Goal: Task Accomplishment & Management: Use online tool/utility

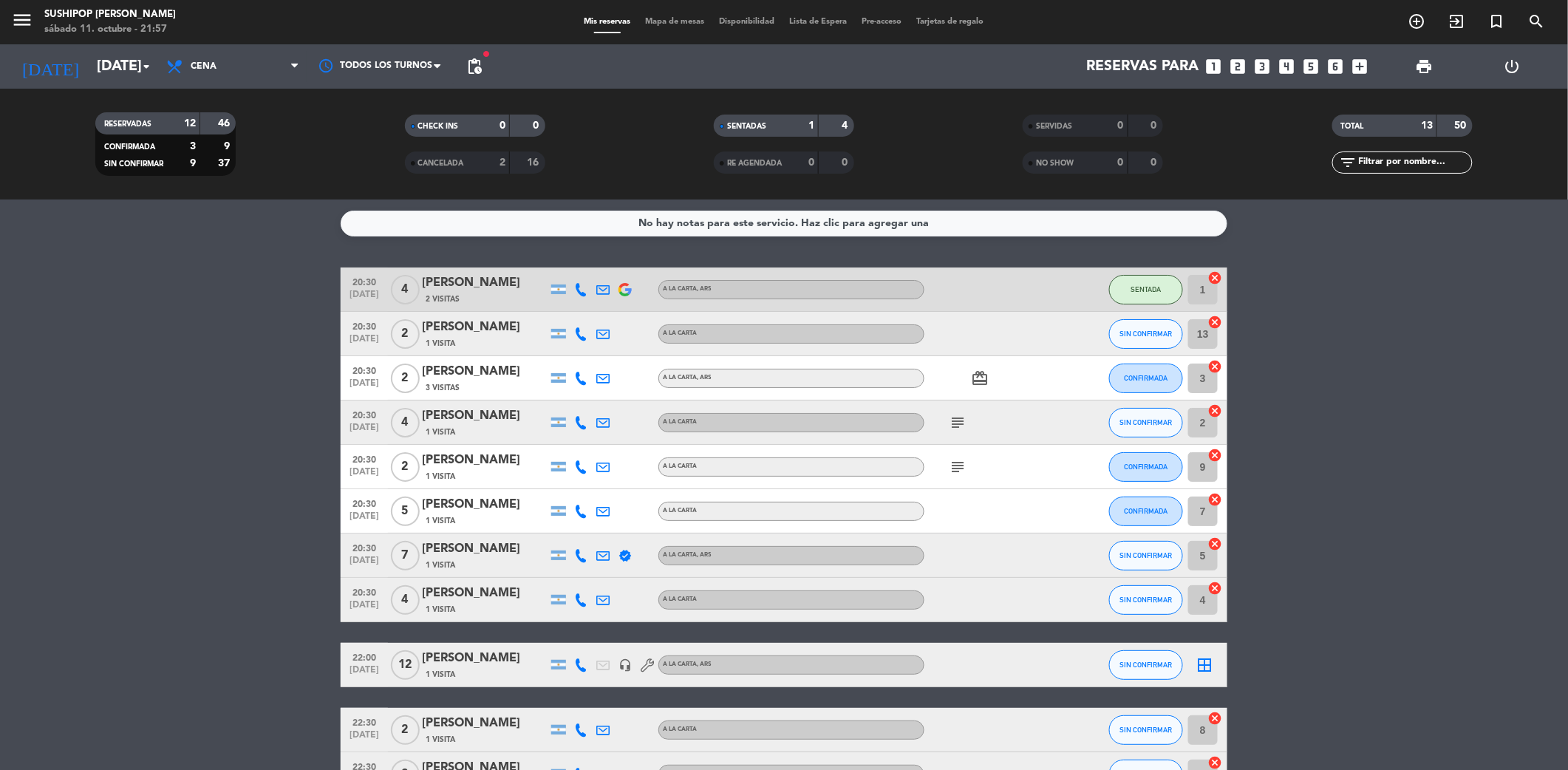
scroll to position [188, 0]
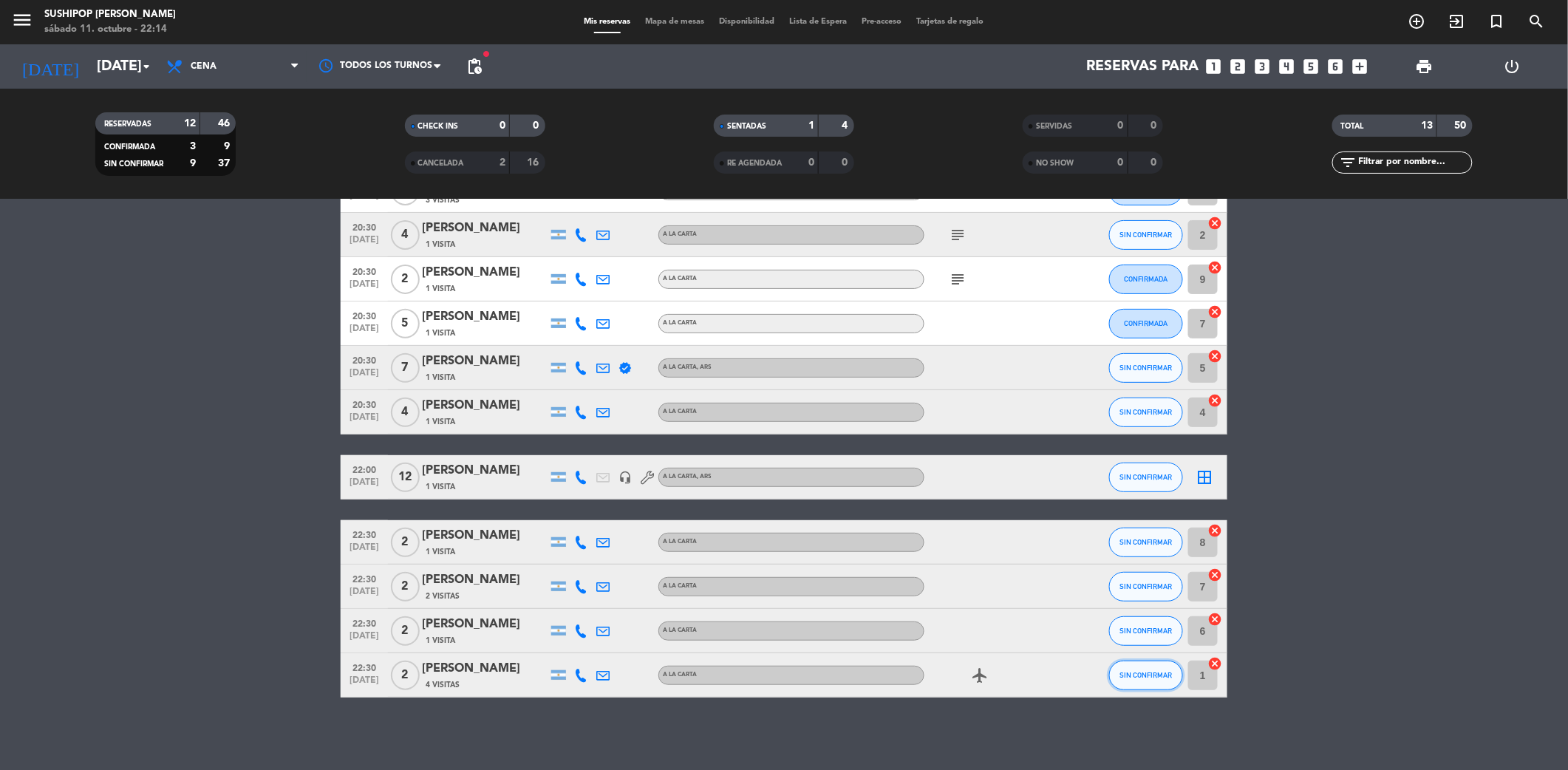
click at [1136, 671] on span "SIN CONFIRMAR" at bounding box center [1147, 675] width 53 height 8
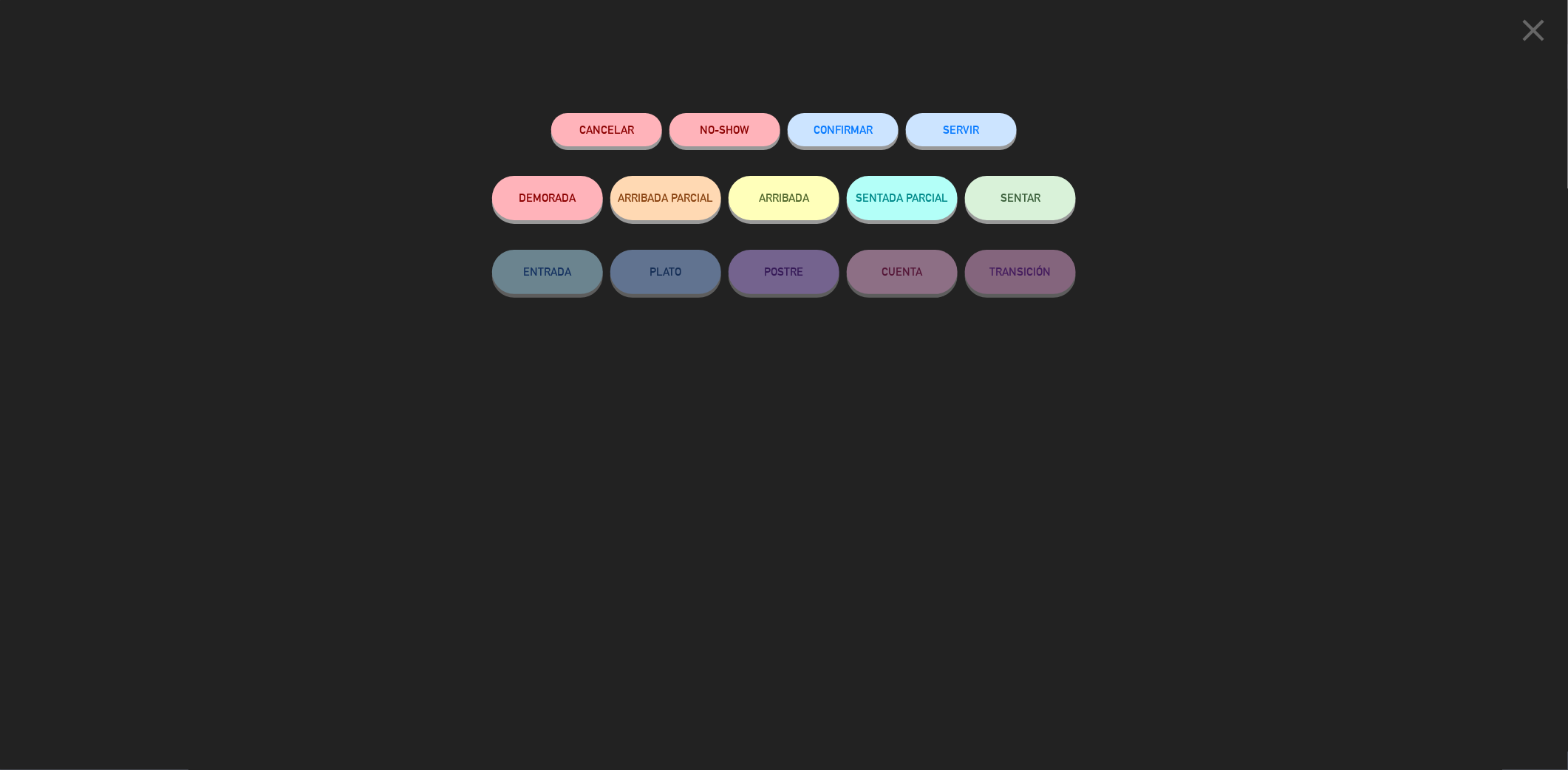
click at [1035, 192] on span "SENTAR" at bounding box center [1021, 197] width 40 height 13
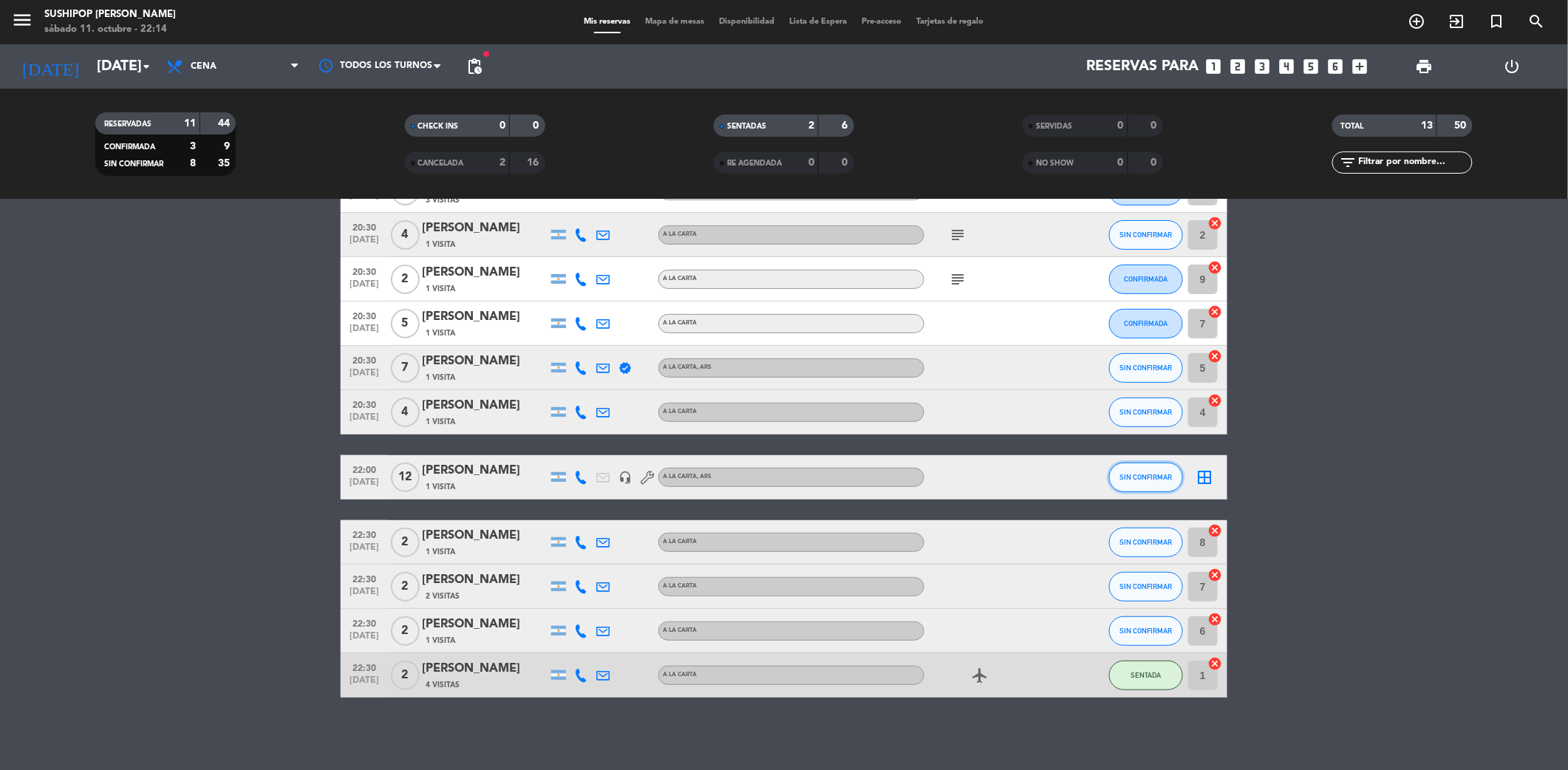
click at [1128, 485] on button "SIN CONFIRMAR" at bounding box center [1146, 477] width 74 height 30
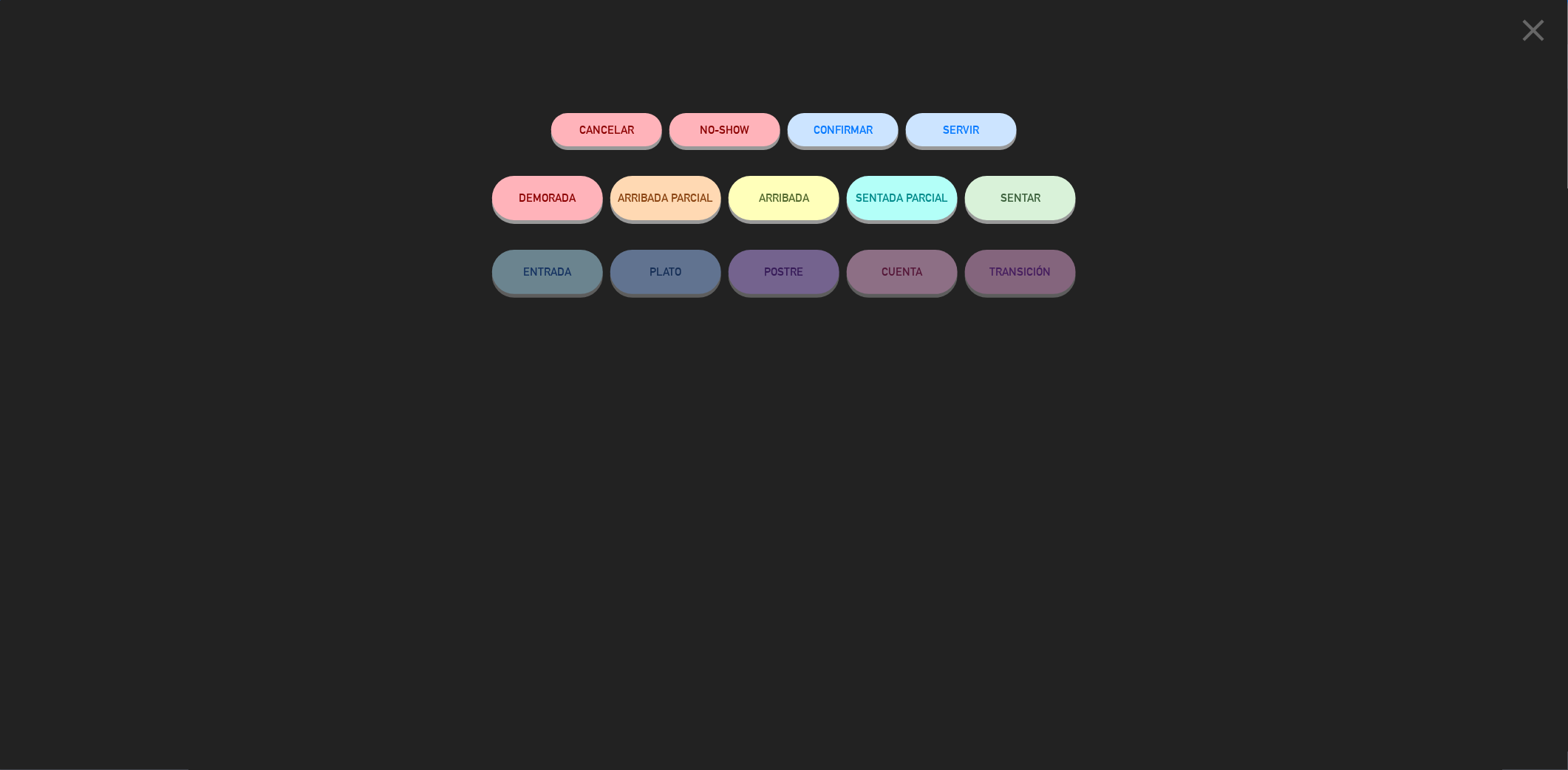
click at [995, 204] on button "SENTAR" at bounding box center [1020, 197] width 111 height 44
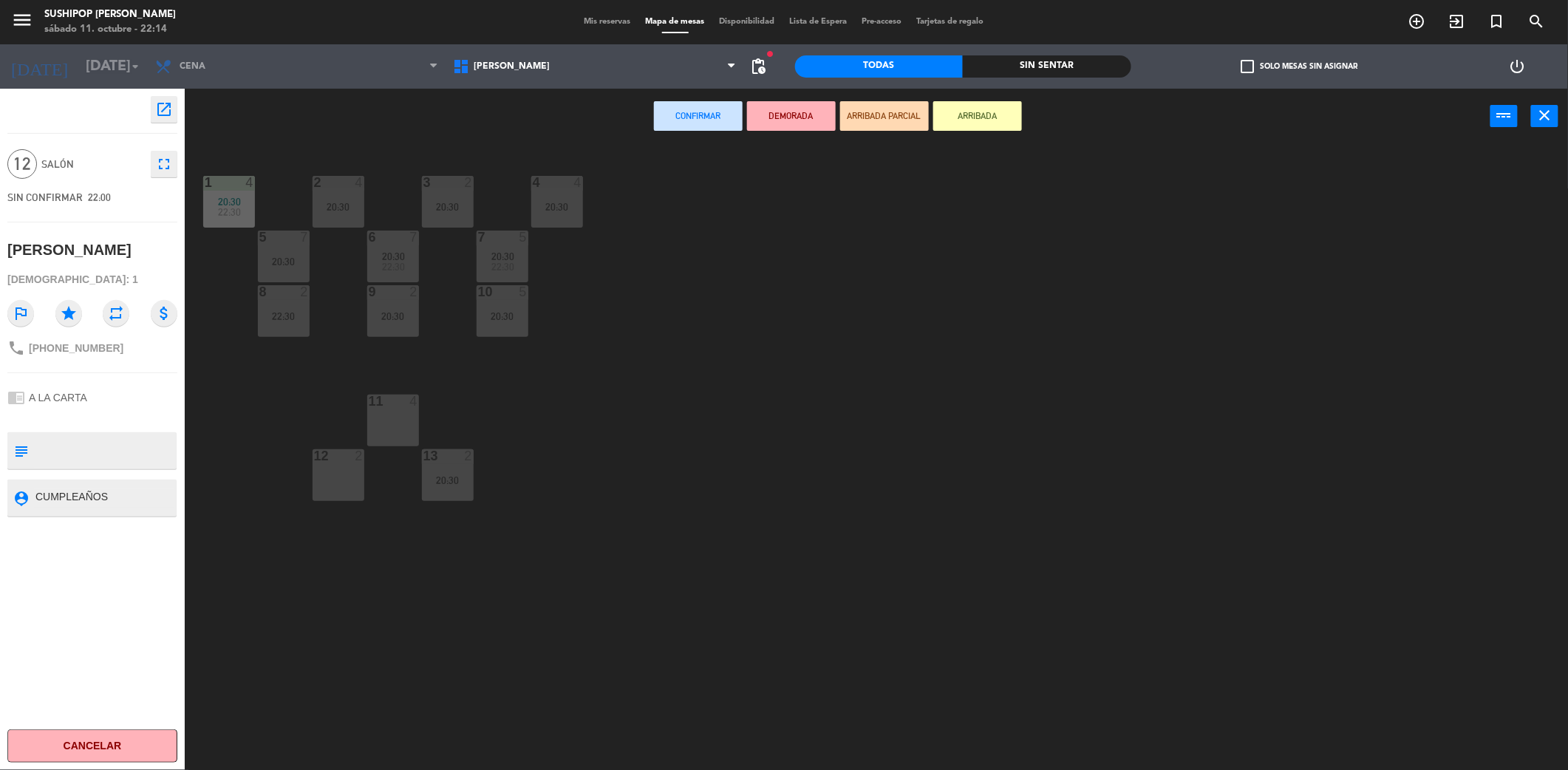
click at [226, 142] on div "Confirmar DEMORADA ARRIBADA PARCIAL ARRIBADA power_input close" at bounding box center [837, 117] width 1306 height 56
click at [178, 60] on span "Cena" at bounding box center [297, 66] width 298 height 33
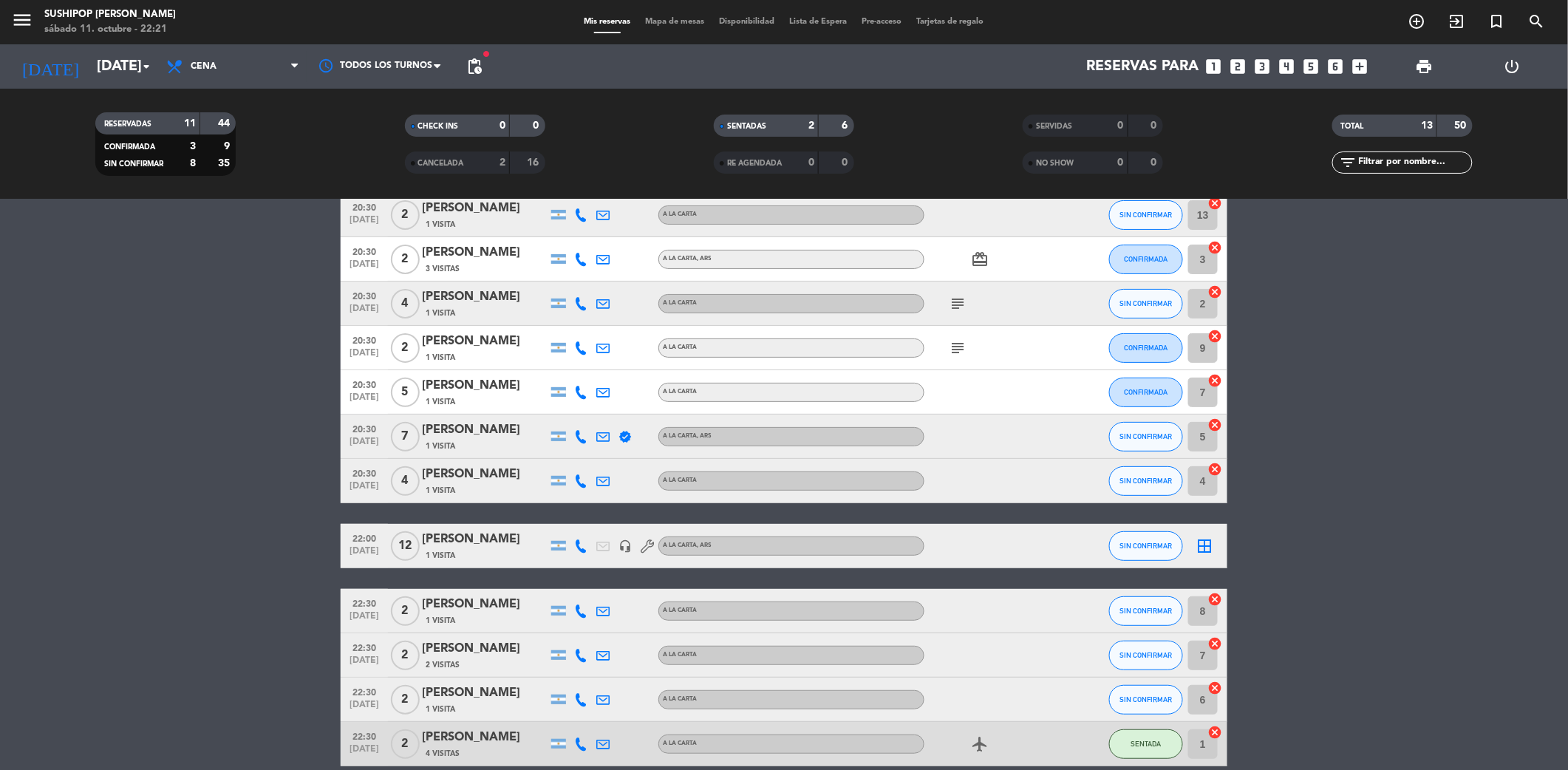
scroll to position [188, 0]
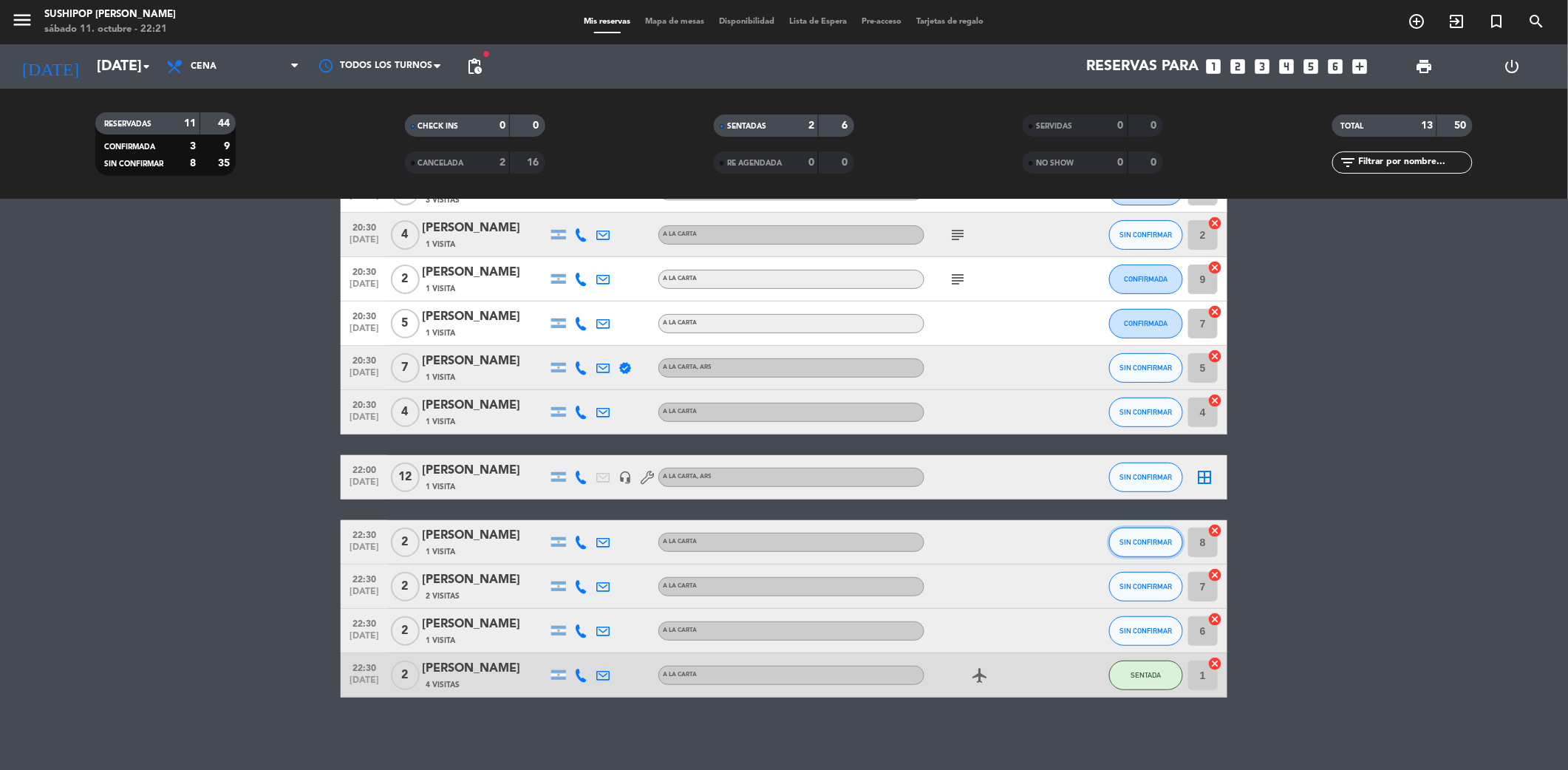
click at [1132, 533] on button "SIN CONFIRMAR" at bounding box center [1146, 542] width 74 height 30
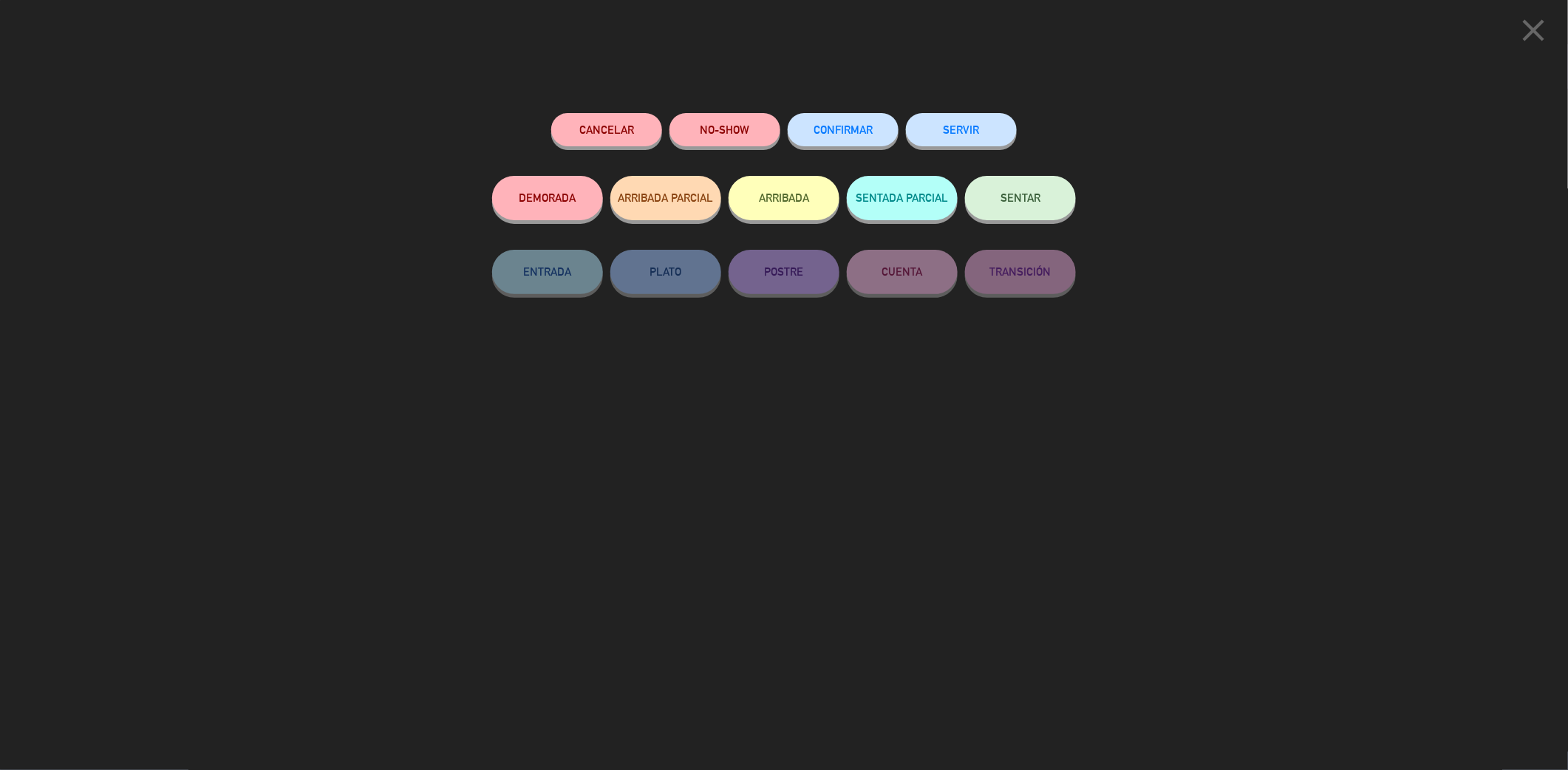
click at [1019, 193] on span "SENTAR" at bounding box center [1021, 197] width 40 height 13
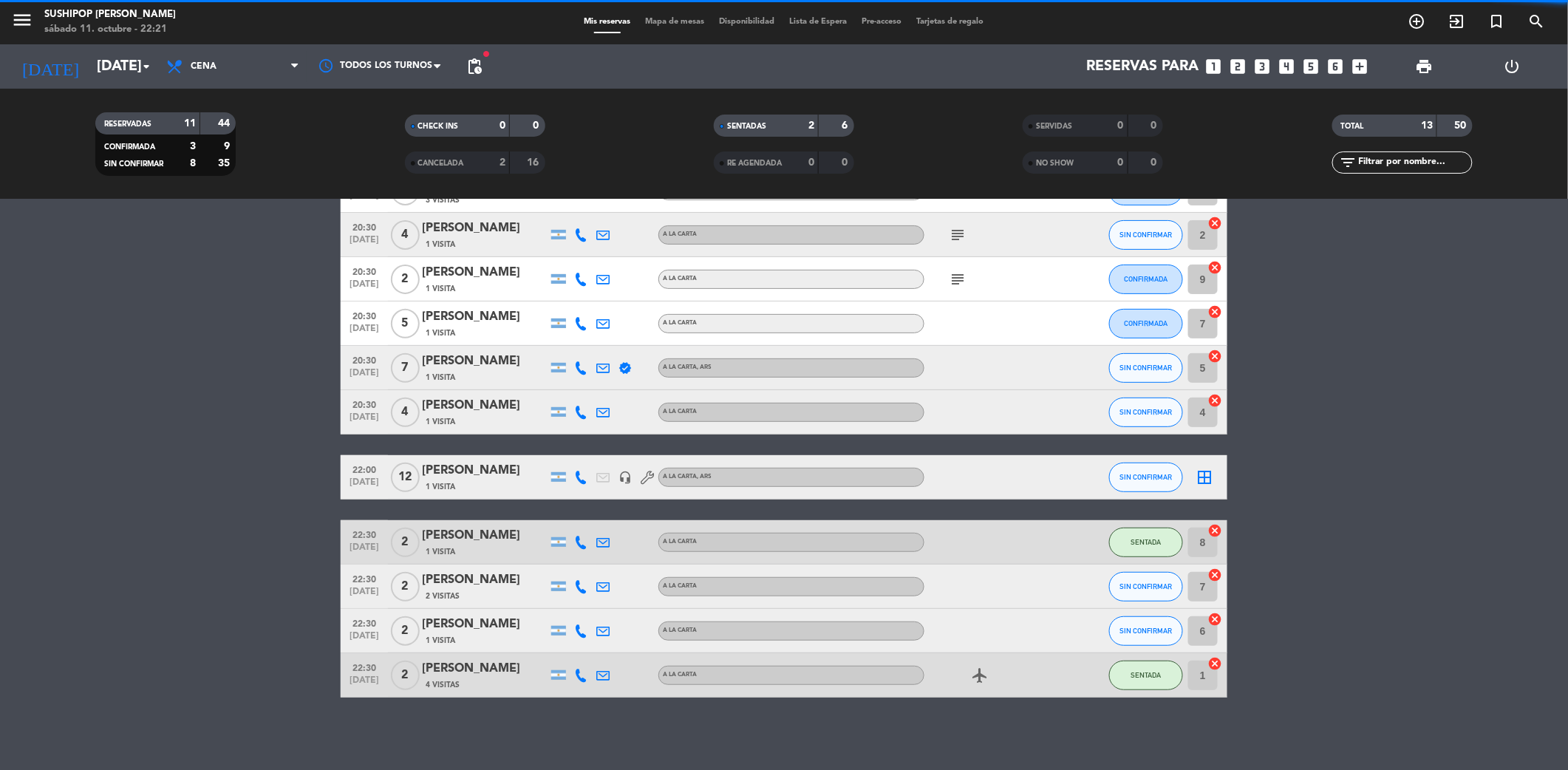
click at [1328, 526] on bookings-row "20:30 [DATE] 4 [PERSON_NAME] 2 Visitas A LA CARTA , ARS SENTADA 1 cancel 20:30 …" at bounding box center [784, 389] width 1568 height 618
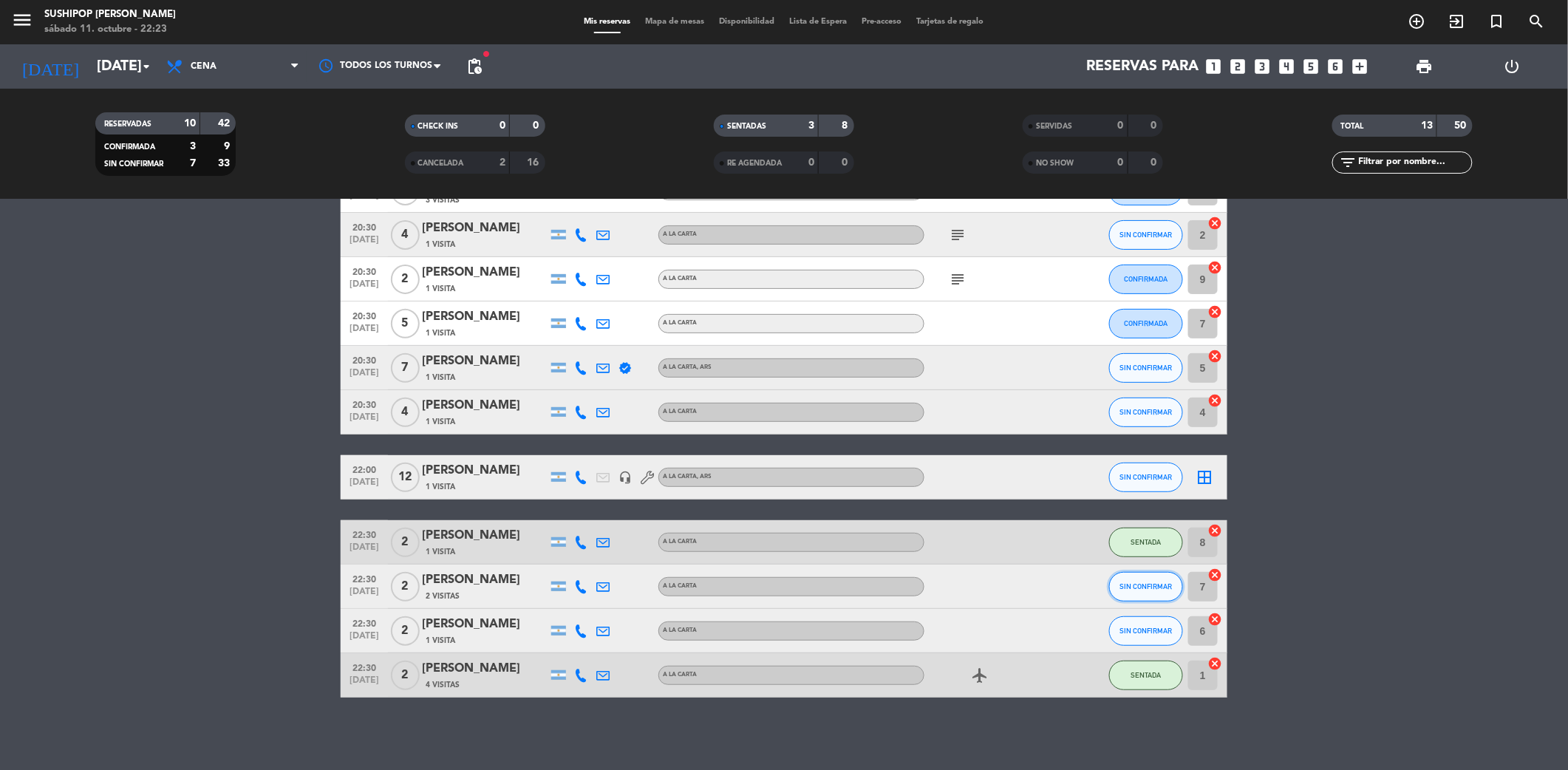
click at [1153, 582] on span "SIN CONFIRMAR" at bounding box center [1147, 586] width 53 height 8
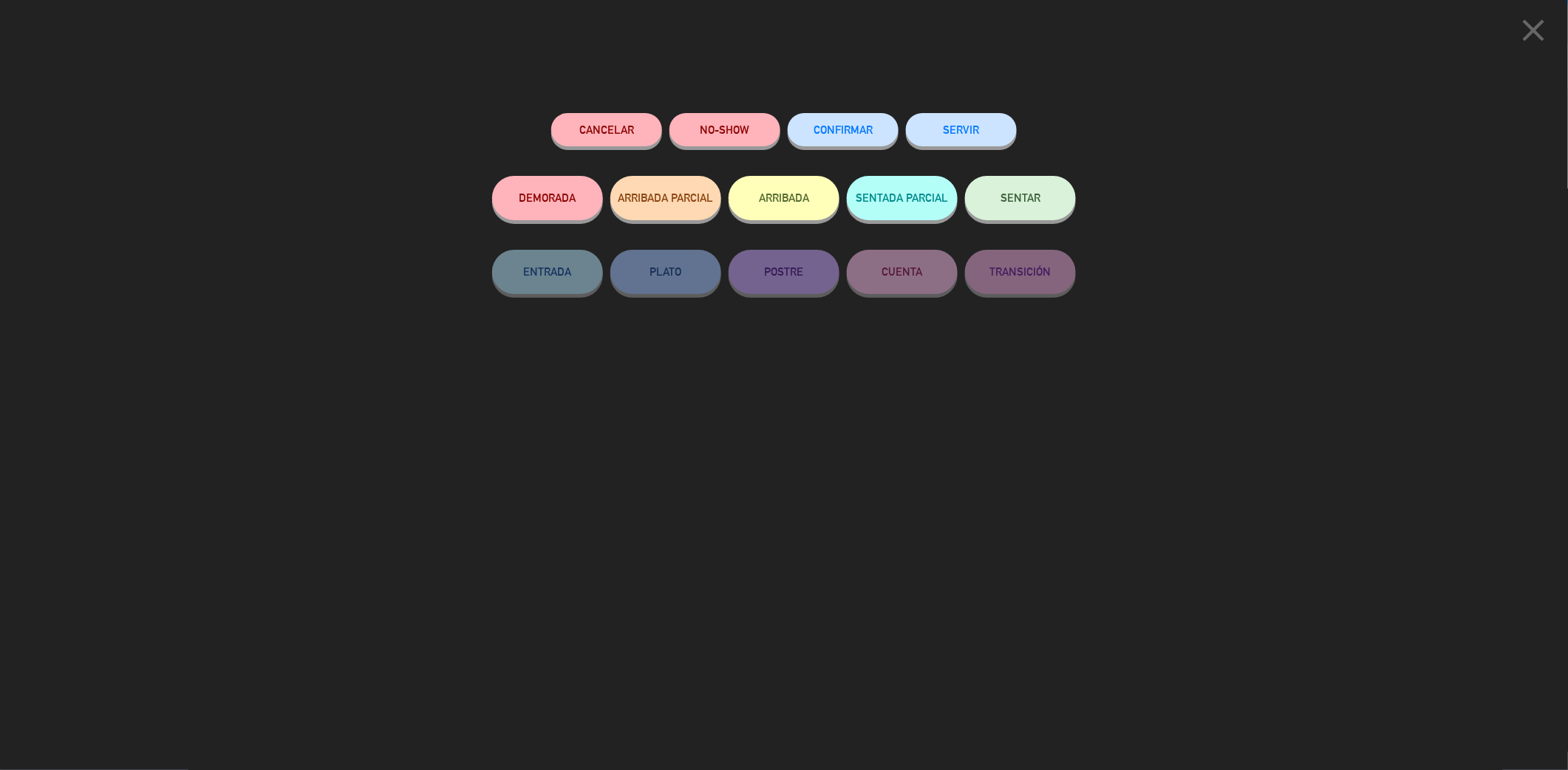
click at [1015, 217] on button "SENTAR" at bounding box center [1020, 197] width 111 height 44
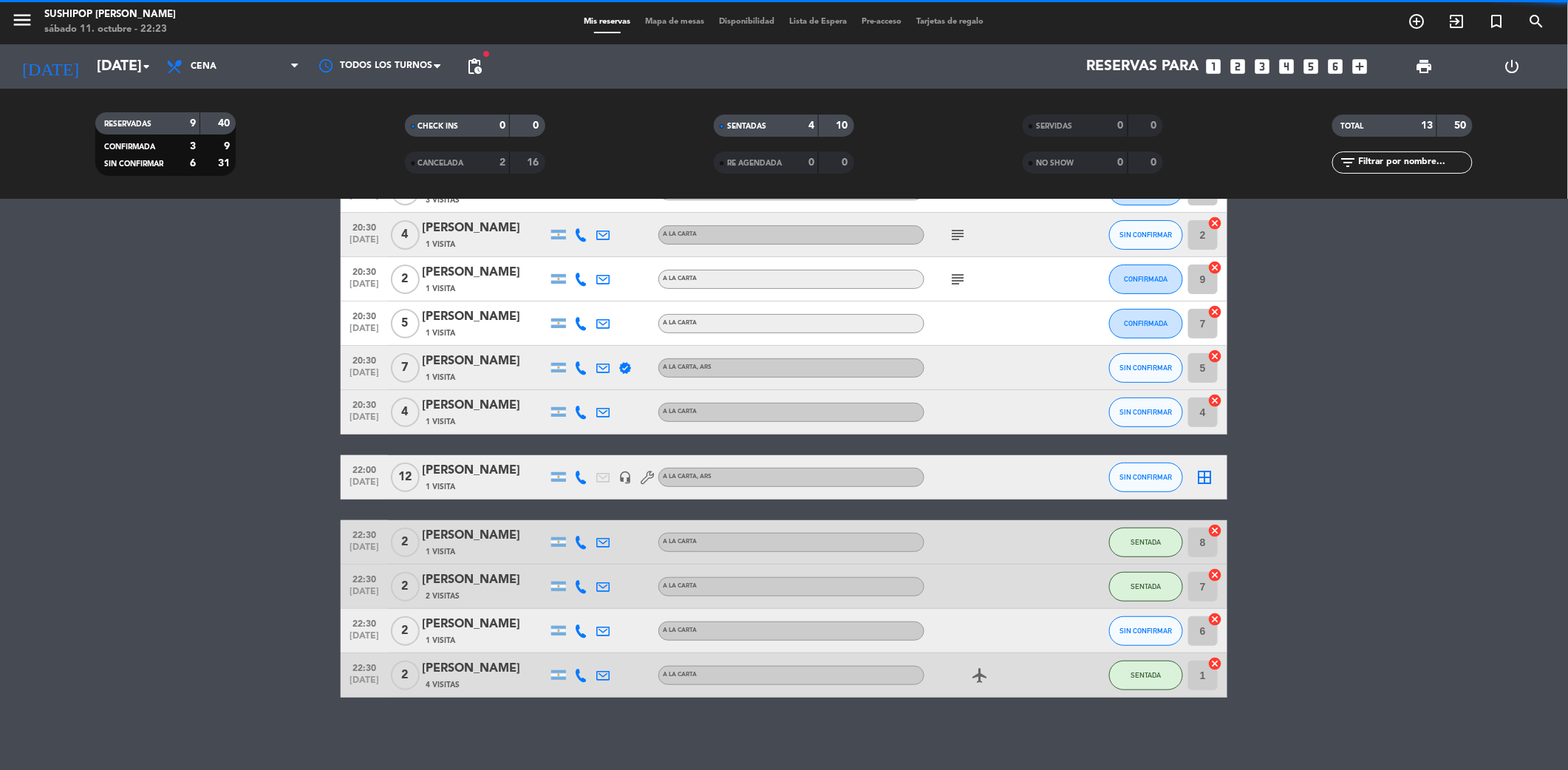
click at [1402, 628] on bookings-row "20:30 [DATE] 4 [PERSON_NAME] 2 Visitas A LA CARTA , ARS SENTADA 1 cancel 20:30 …" at bounding box center [784, 389] width 1568 height 618
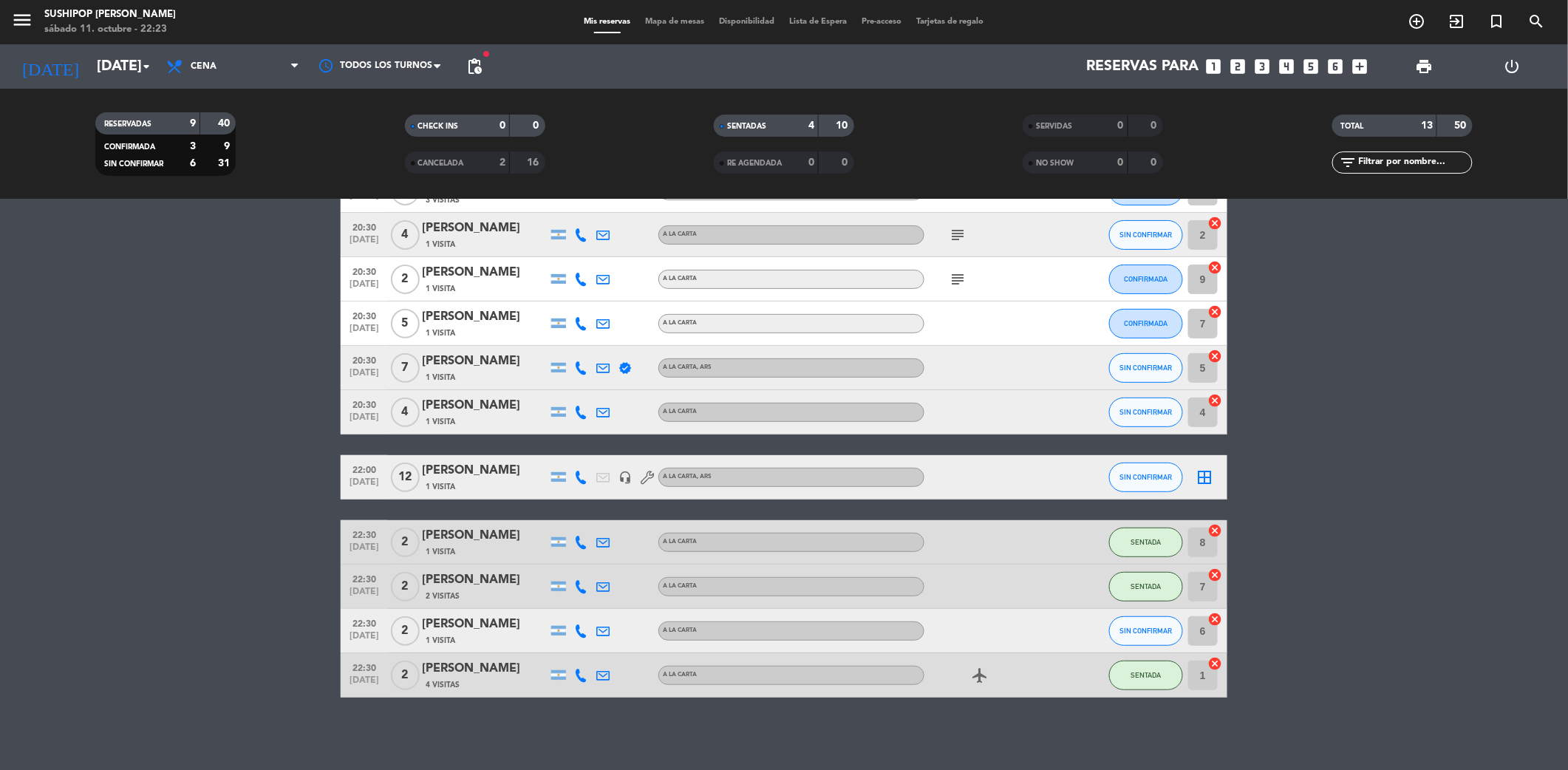
click at [1402, 628] on bookings-row "20:30 [DATE] 4 [PERSON_NAME] 2 Visitas A LA CARTA , ARS SENTADA 1 cancel 20:30 …" at bounding box center [784, 389] width 1568 height 618
drag, startPoint x: 1363, startPoint y: 607, endPoint x: 1167, endPoint y: 541, distance: 206.8
click at [1357, 609] on bookings-row "20:30 [DATE] 4 [PERSON_NAME] 2 Visitas A LA CARTA , ARS SENTADA 1 cancel 20:30 …" at bounding box center [784, 389] width 1568 height 618
